Goal: Task Accomplishment & Management: Use online tool/utility

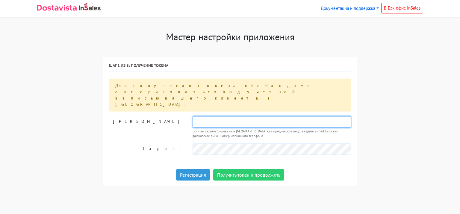
click at [219, 116] on input "text" at bounding box center [271, 121] width 158 height 11
paste input "977 744-24-17"
type input "+7 977 744-24-17"
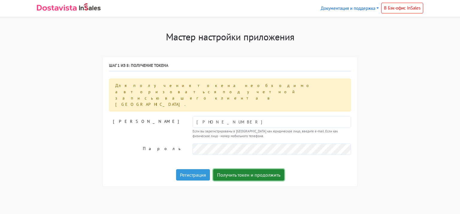
click at [232, 169] on button "Получить токен и продолжить" at bounding box center [248, 174] width 71 height 11
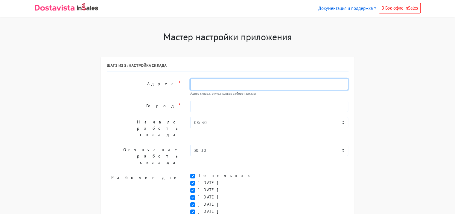
click at [214, 83] on input "text" at bounding box center [269, 84] width 158 height 11
click at [206, 87] on input "text" at bounding box center [269, 84] width 158 height 11
type input "Ceotedcdrbq df"
type input "\"
click at [200, 81] on input "СУщевский вал" at bounding box center [269, 84] width 158 height 11
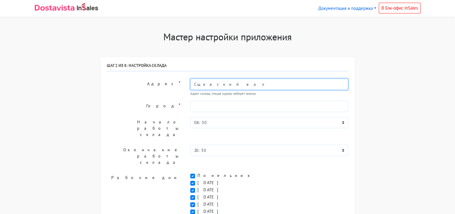
click at [235, 82] on input "Сщевский вал" at bounding box center [269, 84] width 158 height 11
click at [237, 84] on input "Сущевский вал" at bounding box center [269, 84] width 158 height 11
type input "Сущевский вал 43"
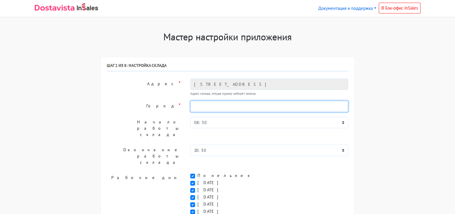
click at [220, 106] on input "text" at bounding box center [269, 106] width 158 height 11
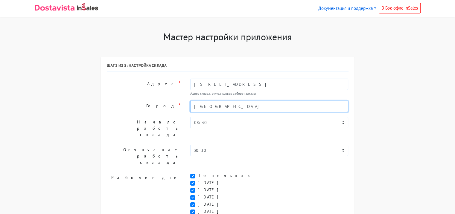
type input "Москва"
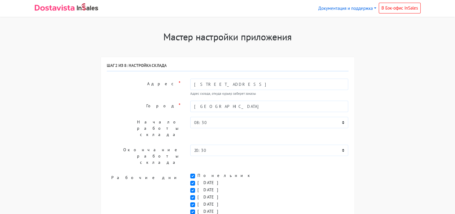
drag, startPoint x: 108, startPoint y: 107, endPoint x: 112, endPoint y: 106, distance: 4.2
click at [108, 107] on label "Город *" at bounding box center [143, 106] width 83 height 11
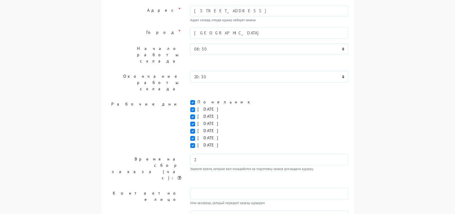
scroll to position [139, 0]
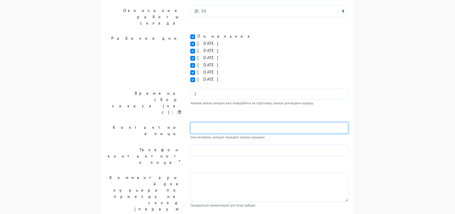
click at [207, 122] on input "text" at bounding box center [269, 127] width 158 height 11
type input "Шмидт Илья Николаевич"
type input "9776000306"
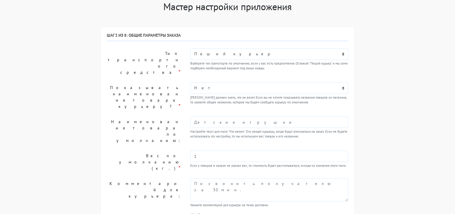
scroll to position [63, 0]
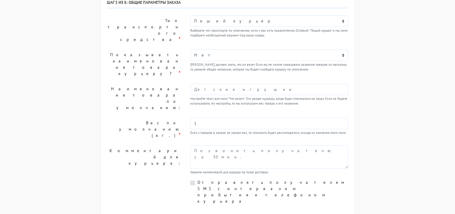
click at [228, 180] on label "Отправлять получателям SMS с интервалом прибытия и телефоном курьера" at bounding box center [272, 192] width 151 height 25
click at [201, 180] on input "Отправлять получателям SMS с интервалом прибытия и телефоном курьера" at bounding box center [199, 182] width 4 height 4
checkbox input "true"
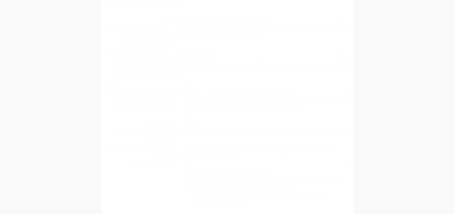
scroll to position [35, 0]
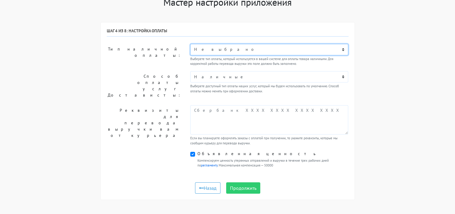
click at [226, 50] on select "Не выбрано Наличными или картой при получении Оплата в точке самовывоза" at bounding box center [269, 49] width 158 height 11
select select "6419848"
click at [190, 44] on select "Не выбрано Наличными или картой при получении Оплата в точке самовывоза" at bounding box center [269, 49] width 158 height 11
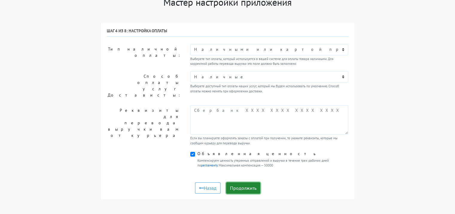
click at [252, 183] on button "Продолжить" at bounding box center [243, 188] width 34 height 11
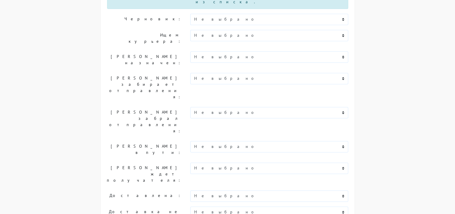
scroll to position [133, 0]
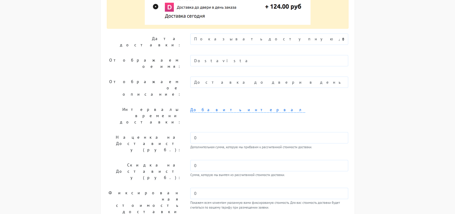
scroll to position [132, 0]
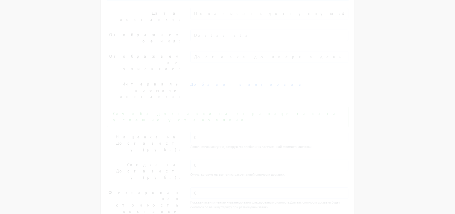
scroll to position [0, 0]
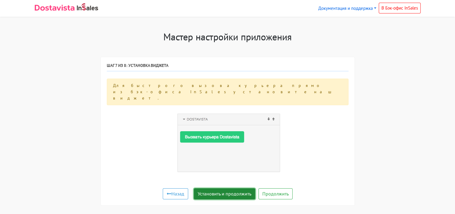
click at [221, 188] on button "Установить и продолжить" at bounding box center [224, 193] width 61 height 11
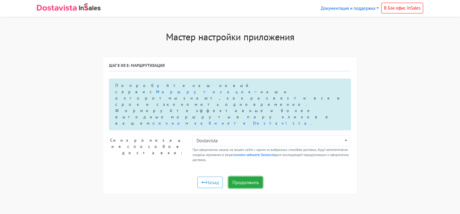
click at [248, 177] on button "Продолжить" at bounding box center [245, 182] width 34 height 11
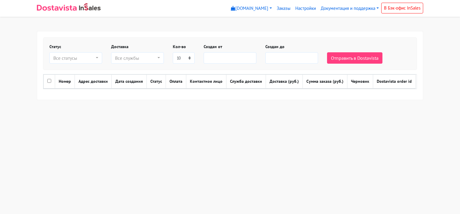
select select
click at [98, 115] on html "myshop-cuc659.myinsales.ru myshop-cuc659.myinsales.ru Выйти Заказы Настройки" at bounding box center [230, 57] width 460 height 115
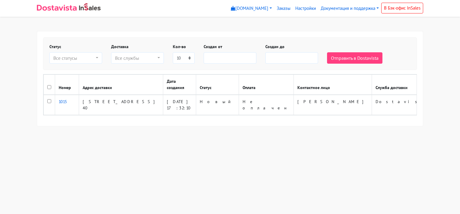
select select
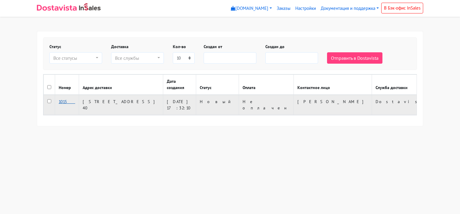
click at [63, 101] on link "1015" at bounding box center [67, 101] width 16 height 5
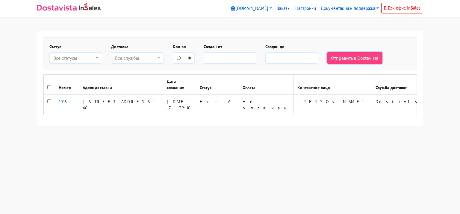
click at [350, 58] on button "Отправить в Dostavista" at bounding box center [354, 57] width 55 height 11
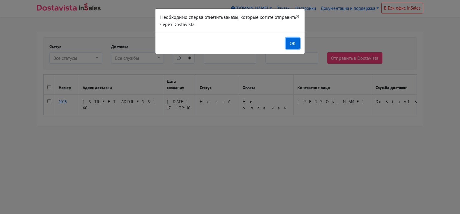
click at [292, 41] on button "OK" at bounding box center [292, 43] width 14 height 11
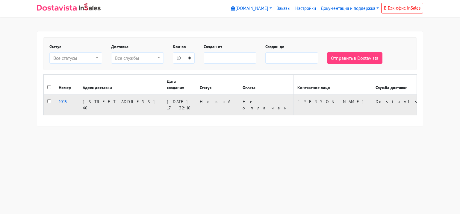
click at [49, 100] on input "checkbox" at bounding box center [49, 101] width 4 height 4
checkbox input "true"
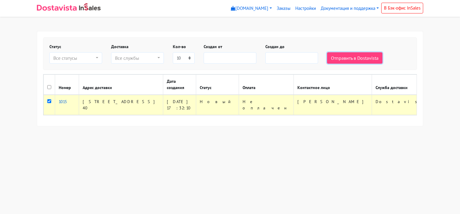
click at [347, 56] on button "Отправить в Dostavista" at bounding box center [354, 57] width 55 height 11
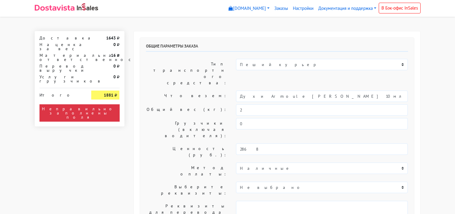
select select "08:30"
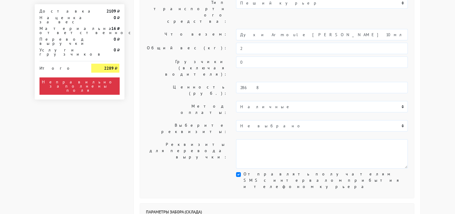
scroll to position [120, 0]
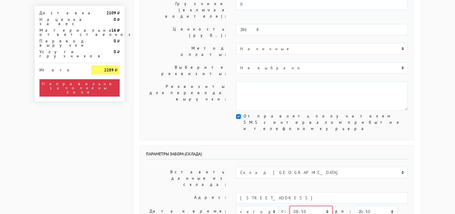
click at [302, 206] on select "00:00 00:30 01:00 01:30 02:00 02:30 03:00 03:30 04:00 04:30 05:00 05:30 06:00 0…" at bounding box center [311, 211] width 43 height 11
click at [199, 192] on label "Адрес:" at bounding box center [187, 197] width 90 height 11
click at [325, 206] on select "00:00 00:30 01:00 01:30 02:00 02:30 03:00 03:30 04:00 04:30 05:00 05:30 06:00 0…" at bounding box center [311, 211] width 43 height 11
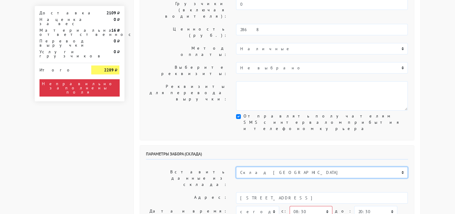
click at [268, 167] on select "Склад Москва" at bounding box center [322, 172] width 172 height 11
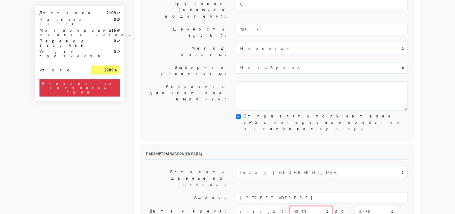
click at [324, 206] on select "00:00 00:30 01:00 01:30 02:00 02:30 03:00 03:30 04:00 04:30 05:00 05:30 06:00 0…" at bounding box center [311, 211] width 43 height 11
click at [268, 206] on select "сегодня завтра 07.10.2025 08.10.2025 09.10.2025 10.10.2025 11.10.2025 12.10.202…" at bounding box center [257, 211] width 43 height 11
select select "06.10.2025"
click at [236, 206] on select "сегодня завтра 07.10.2025 08.10.2025 09.10.2025 10.10.2025 11.10.2025 12.10.202…" at bounding box center [257, 211] width 43 height 11
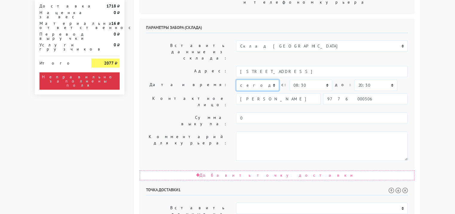
scroll to position [269, 0]
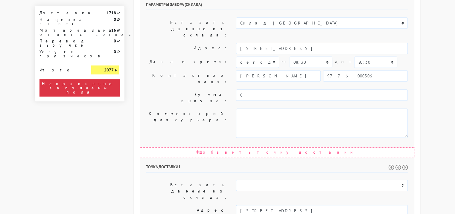
select select "08.10.2025"
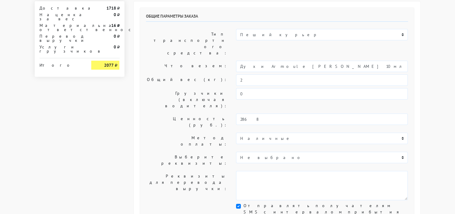
scroll to position [60, 0]
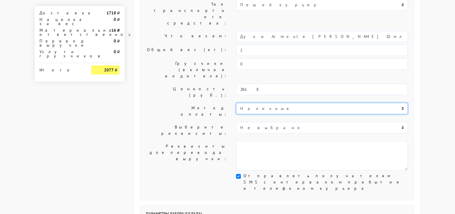
click at [283, 103] on select "Наличные" at bounding box center [322, 108] width 172 height 11
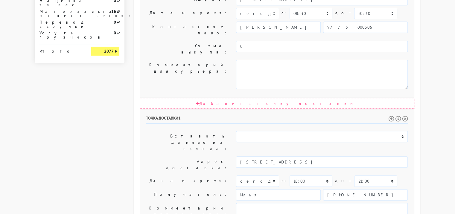
scroll to position [336, 0]
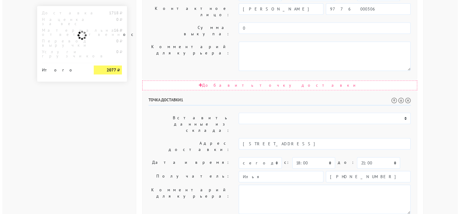
scroll to position [0, 0]
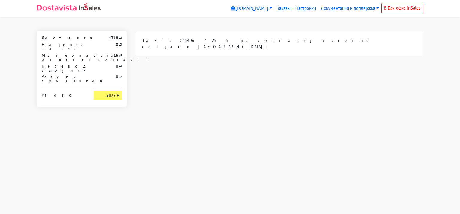
click at [205, 83] on div "Заказ #134067266 на доставку успешно создан в Dostavista." at bounding box center [279, 69] width 296 height 76
click at [55, 9] on img at bounding box center [57, 8] width 40 height 6
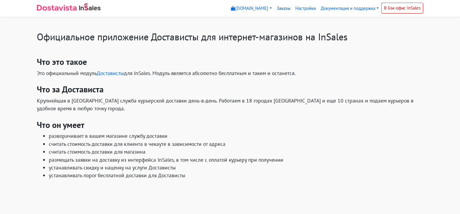
click at [286, 10] on link "Заказы" at bounding box center [283, 9] width 19 height 12
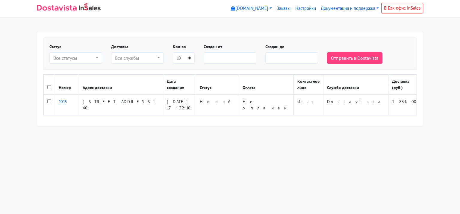
select select
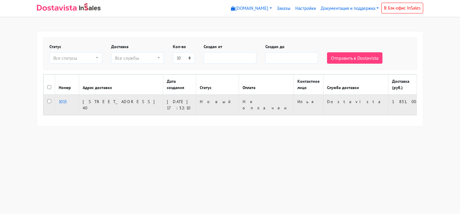
click at [93, 102] on td "[STREET_ADDRESS] 40" at bounding box center [121, 105] width 84 height 20
click at [63, 101] on link "1015" at bounding box center [67, 101] width 16 height 5
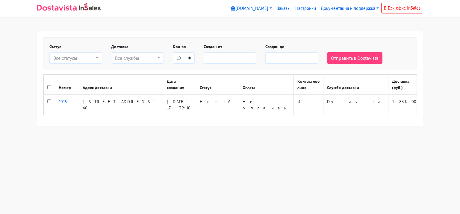
select select
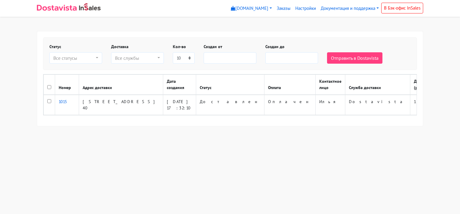
select select
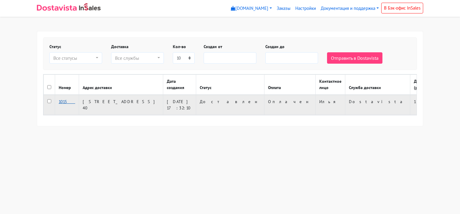
click at [61, 101] on link "1015" at bounding box center [67, 101] width 16 height 5
click at [60, 102] on link "1015" at bounding box center [67, 101] width 16 height 5
